Goal: Task Accomplishment & Management: Use online tool/utility

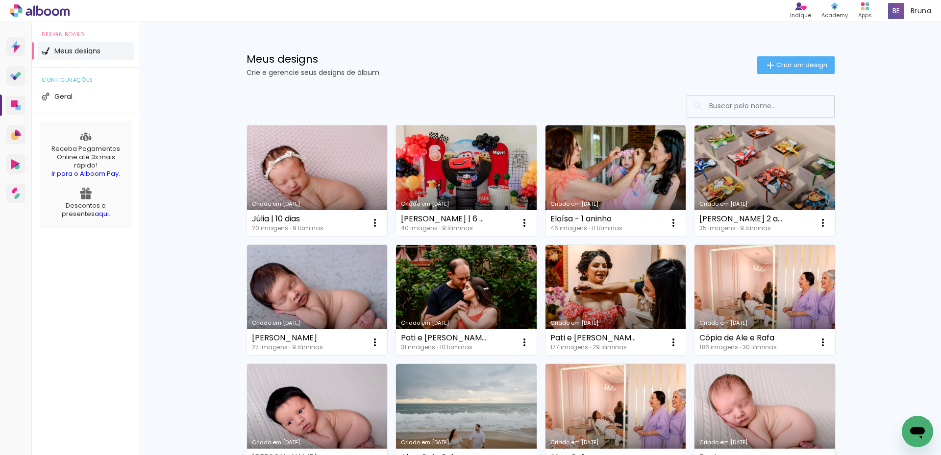
click at [301, 167] on link "Criado em [DATE]" at bounding box center [317, 180] width 141 height 111
